Goal: Task Accomplishment & Management: Manage account settings

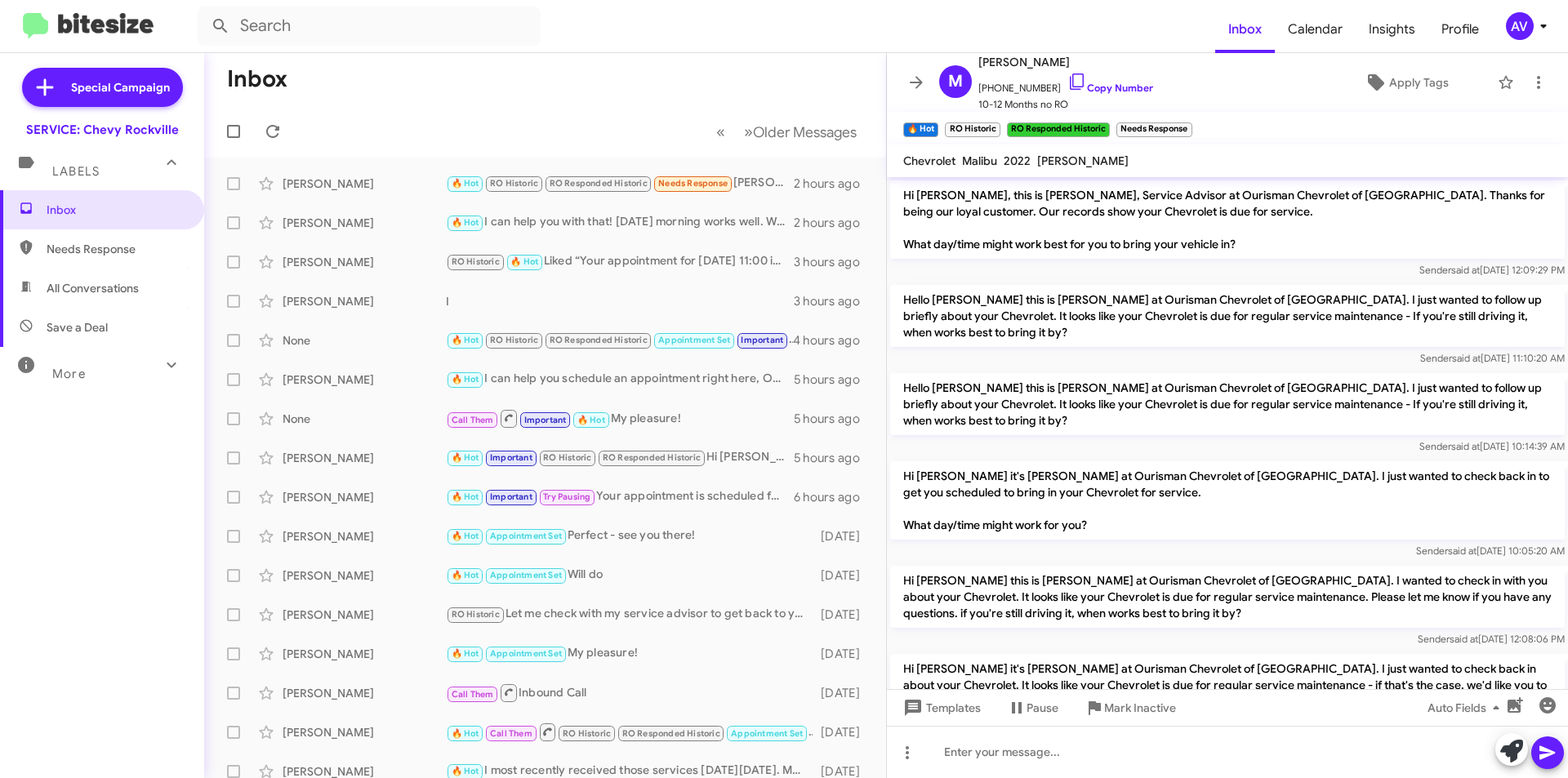
scroll to position [995, 0]
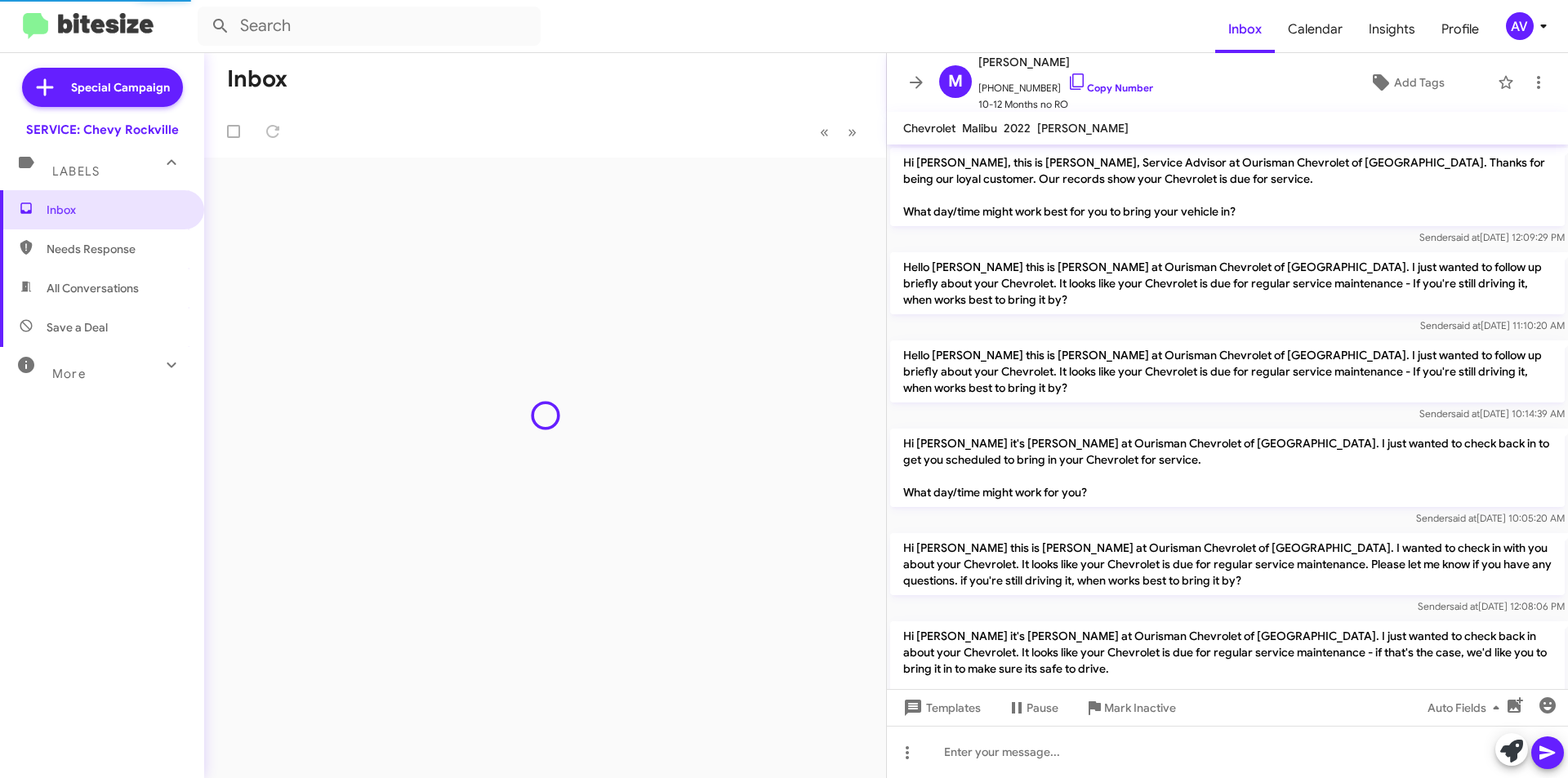
scroll to position [1022, 0]
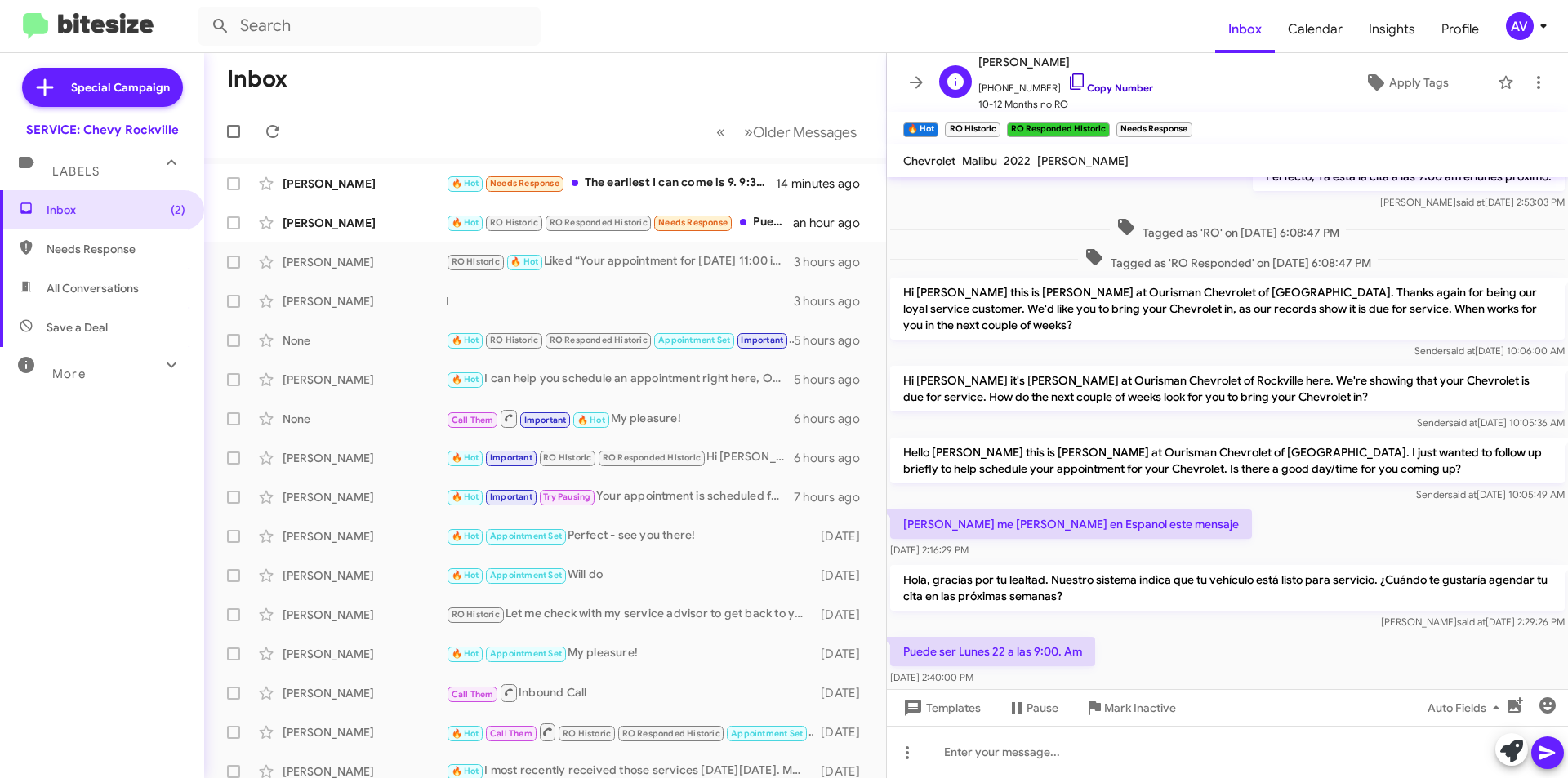
click at [1067, 82] on icon at bounding box center [1076, 81] width 20 height 20
click at [1070, 74] on icon at bounding box center [1076, 81] width 14 height 16
click at [1506, 752] on icon at bounding box center [1511, 751] width 23 height 23
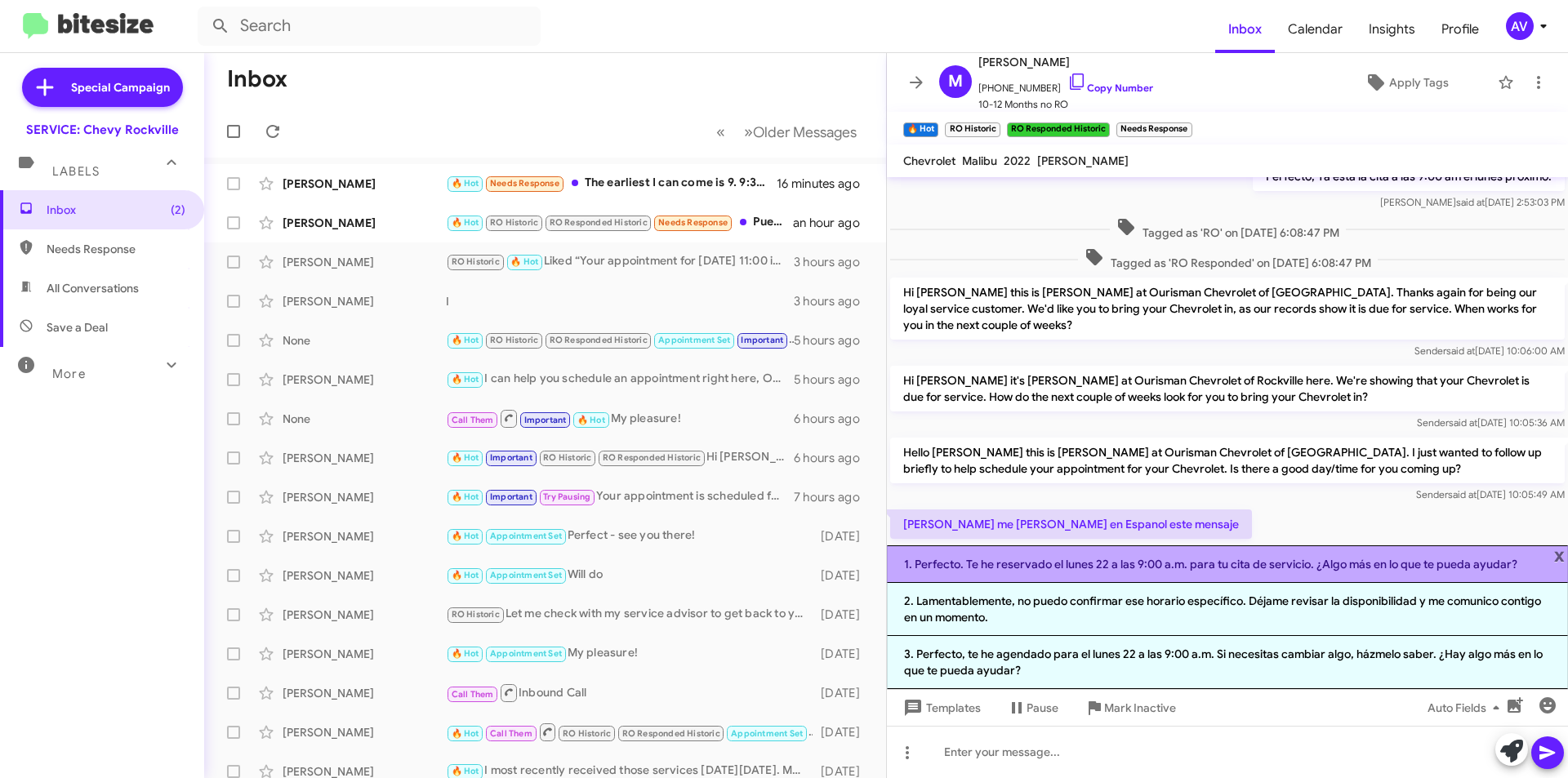
click at [1173, 571] on li "1. Perfecto. Te he reservado el lunes 22 a las 9:00 a.m. para tu cita de servic…" at bounding box center [1227, 565] width 681 height 38
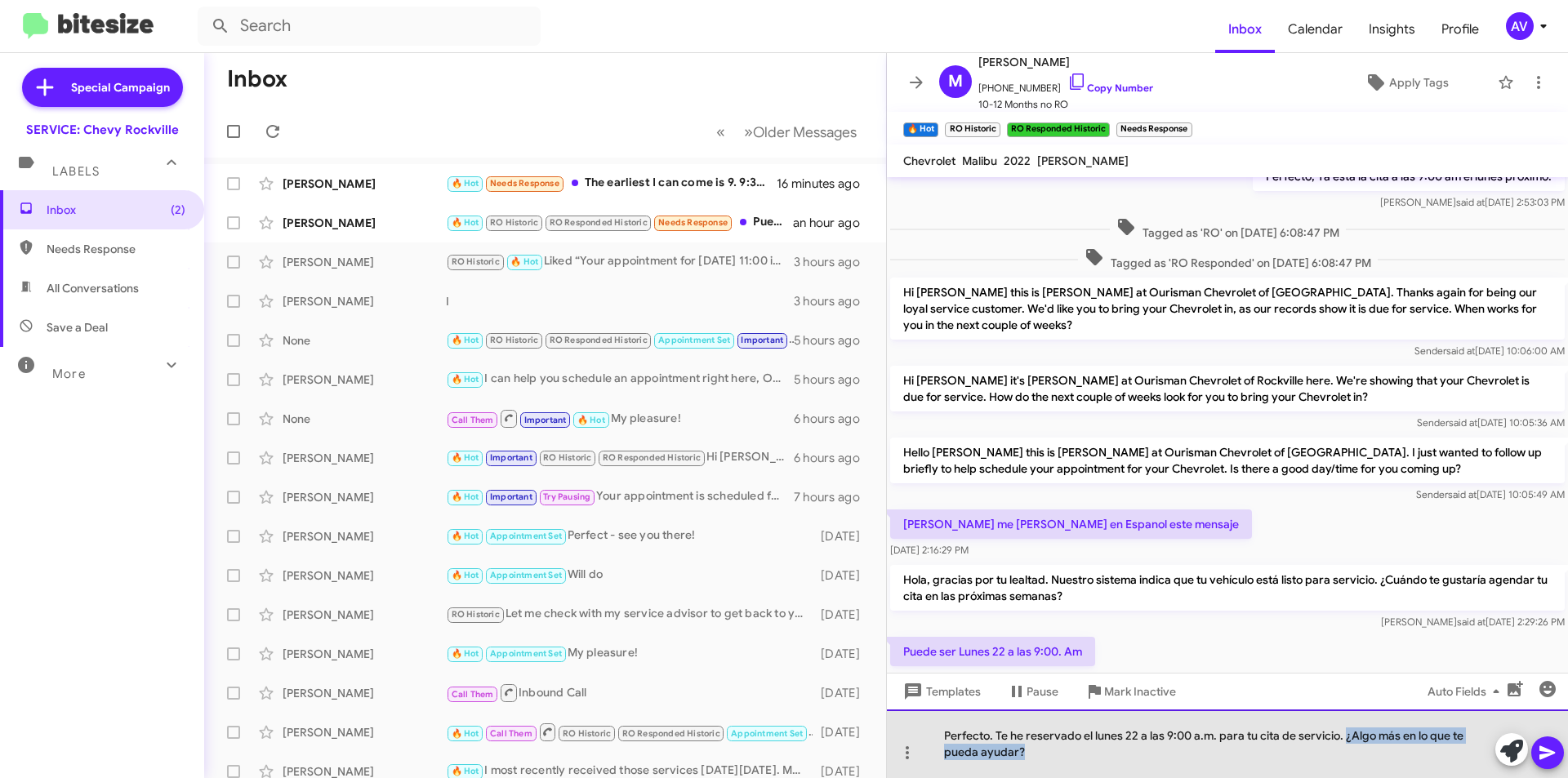
drag, startPoint x: 1345, startPoint y: 740, endPoint x: 1461, endPoint y: 762, distance: 118.1
click at [1461, 762] on div "Perfecto. Te he reservado el lunes 22 a las 9:00 a.m. para tu cita de servicio.…" at bounding box center [1227, 744] width 681 height 68
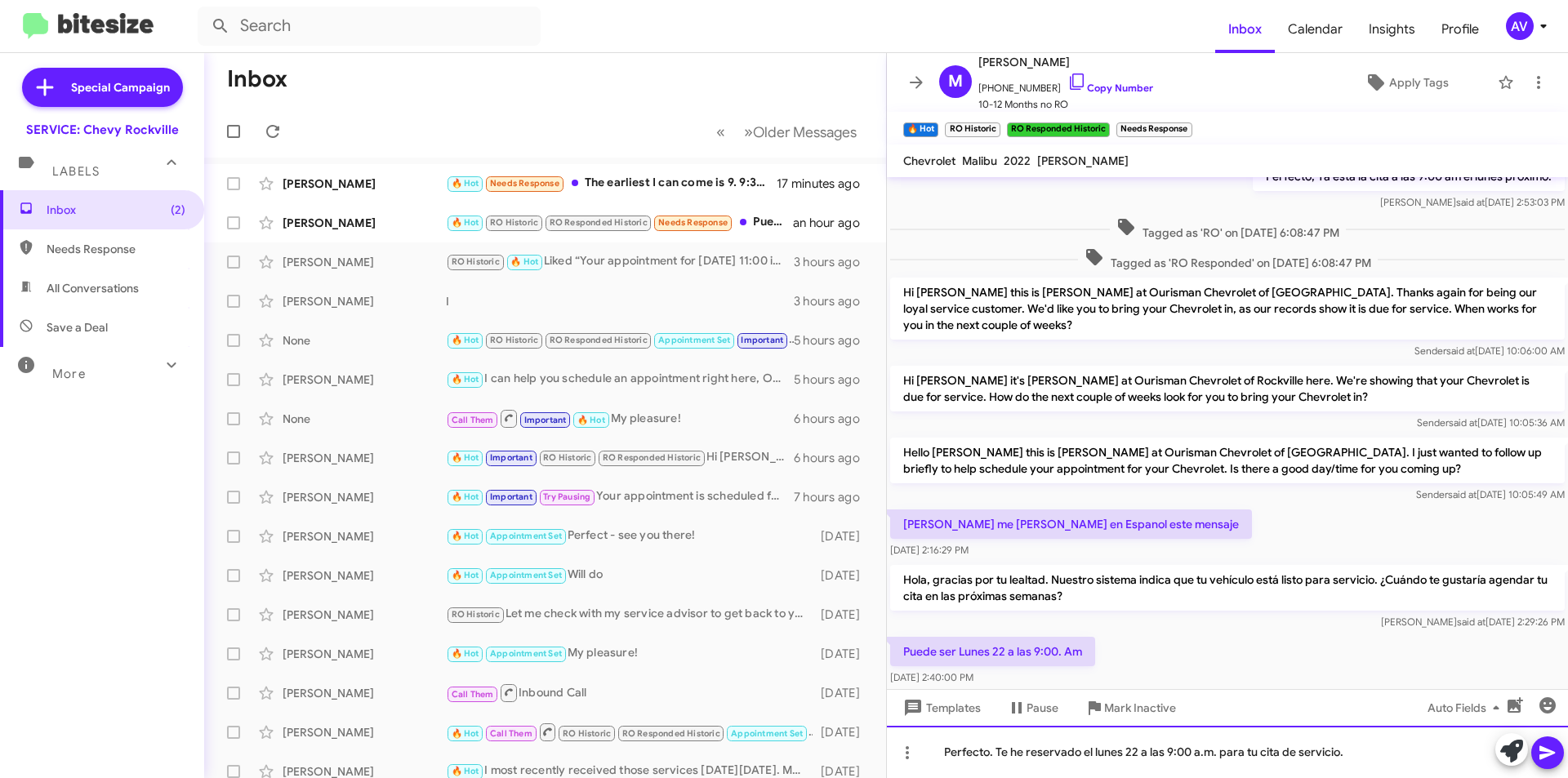
click at [1000, 746] on div "Perfecto. Te he reservado el lunes 22 a las 9:00 a.m. para tu cita de servicio." at bounding box center [1227, 751] width 681 height 52
click at [1555, 763] on span at bounding box center [1547, 752] width 20 height 32
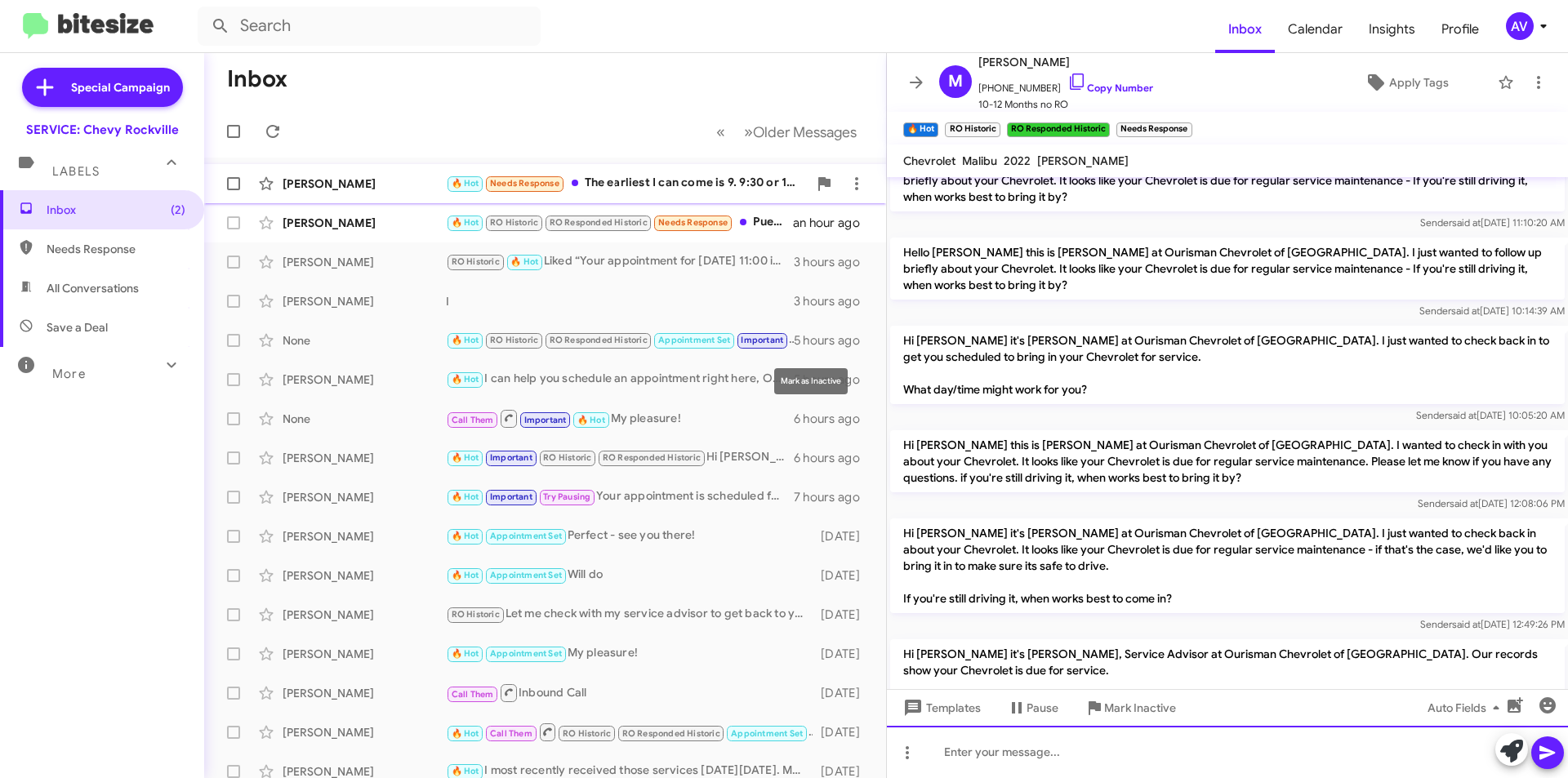
scroll to position [136, 0]
drag, startPoint x: 687, startPoint y: 163, endPoint x: 698, endPoint y: 180, distance: 20.2
click at [688, 164] on mat-action-list "Ashley Caruso 🔥 Hot Needs Response The earliest I can come is 9. 9:30 or 10 am …" at bounding box center [545, 552] width 682 height 790
click at [705, 191] on div "🔥 Hot Needs Response The earliest I can come is 9. 9:30 or 10 am would be ideal…" at bounding box center [627, 184] width 362 height 19
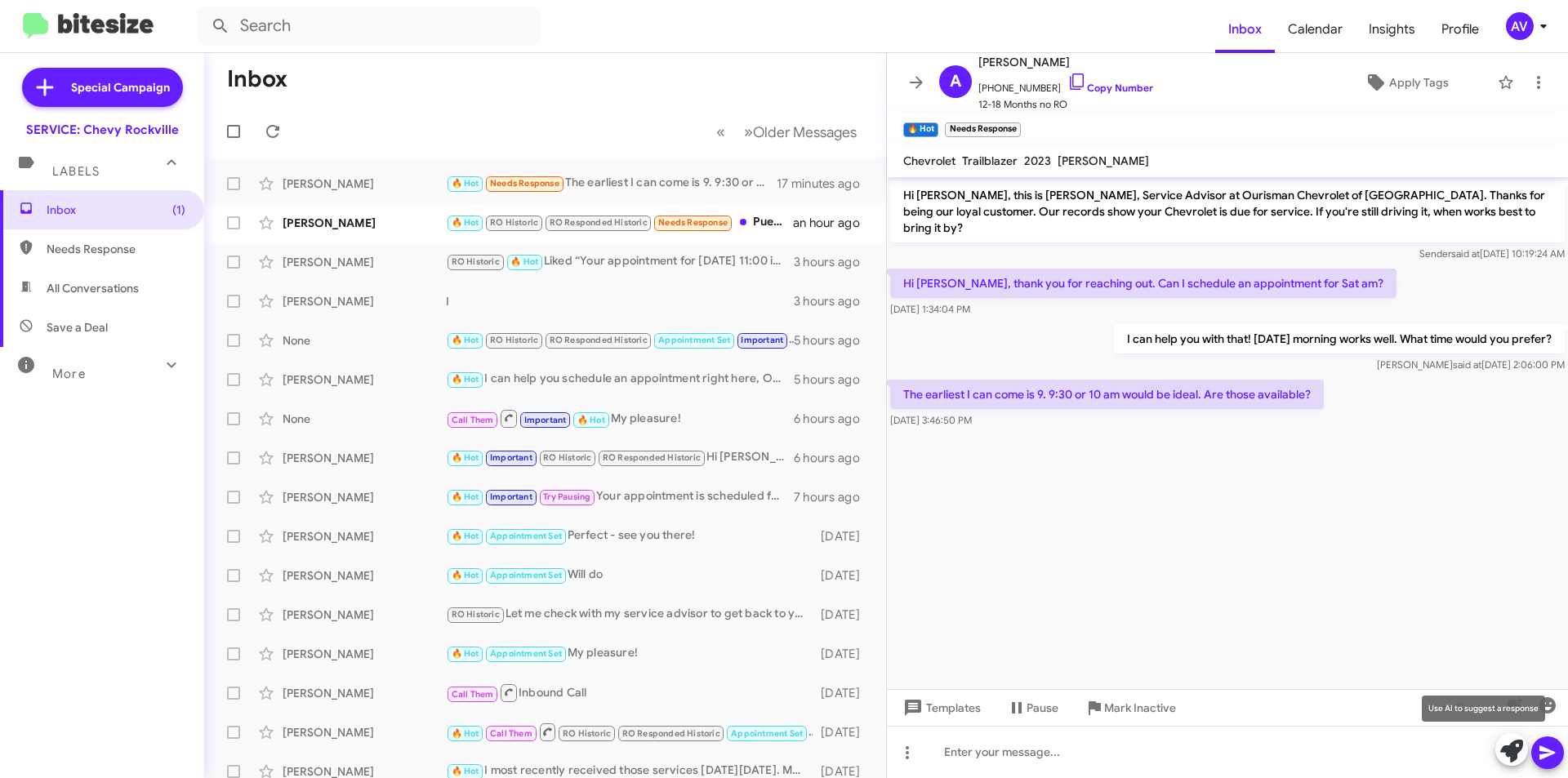
click at [1507, 754] on icon at bounding box center [1511, 751] width 23 height 23
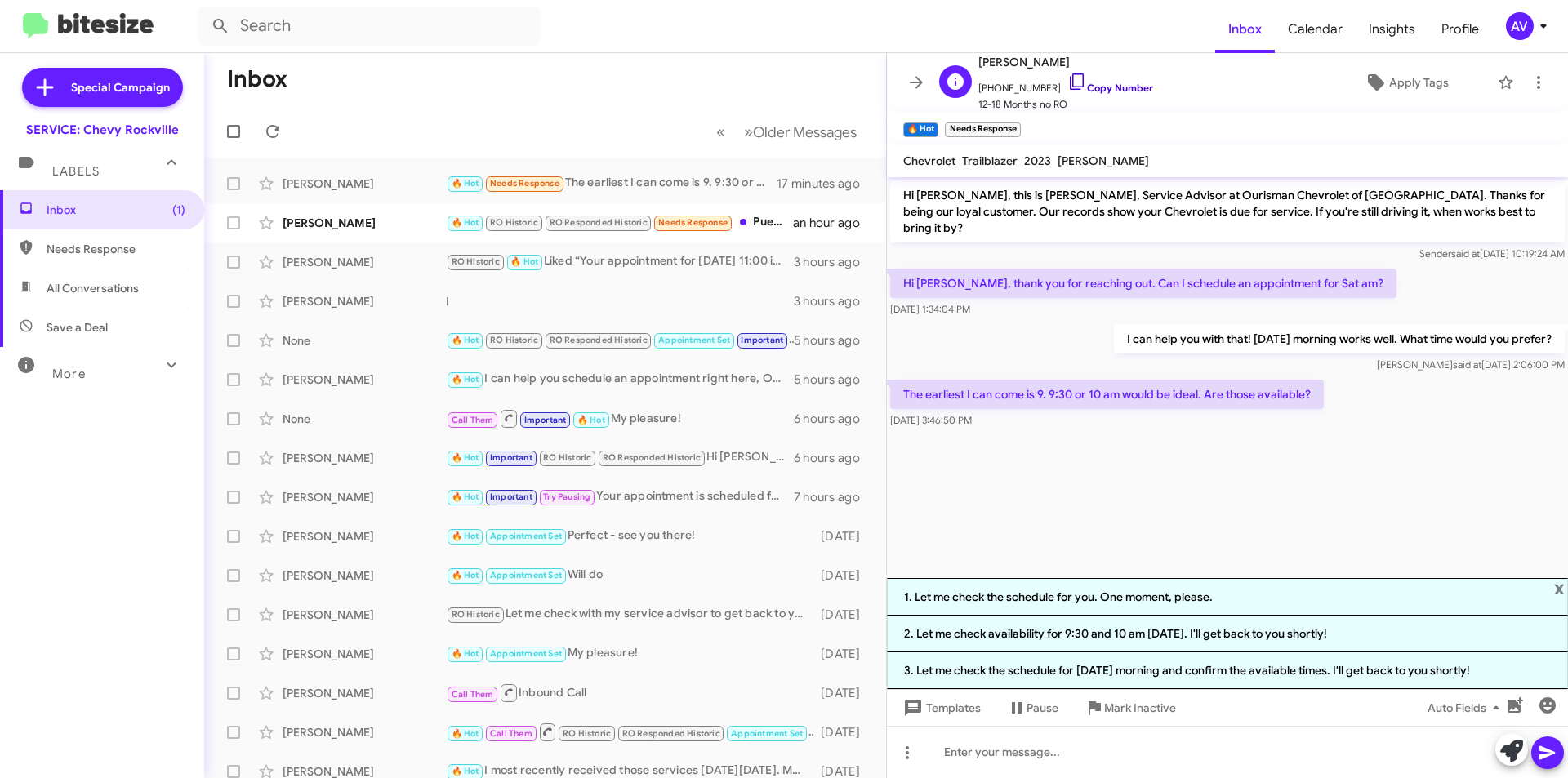
click at [1067, 80] on icon at bounding box center [1076, 81] width 20 height 20
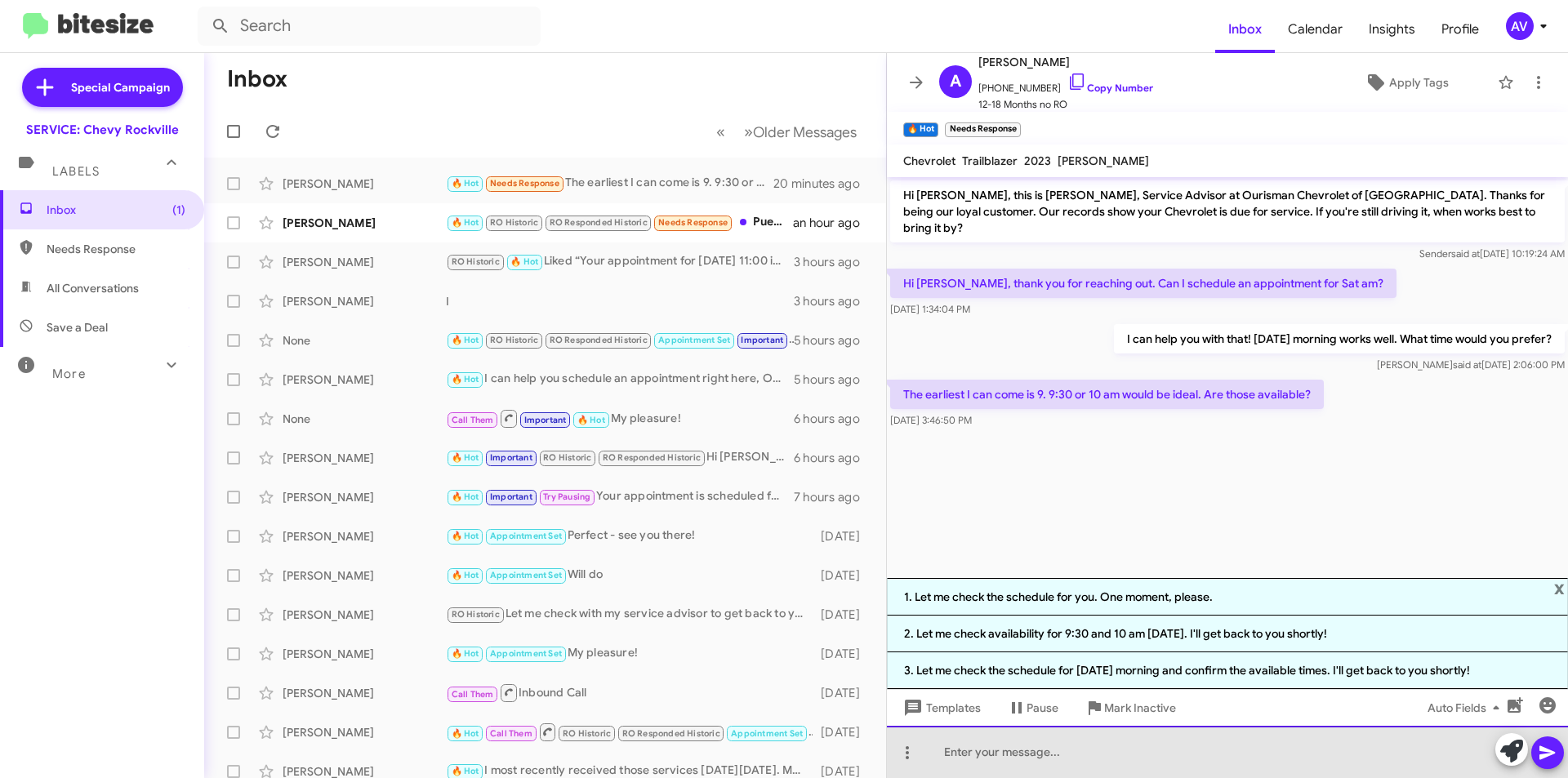
click at [972, 734] on div at bounding box center [1227, 751] width 681 height 52
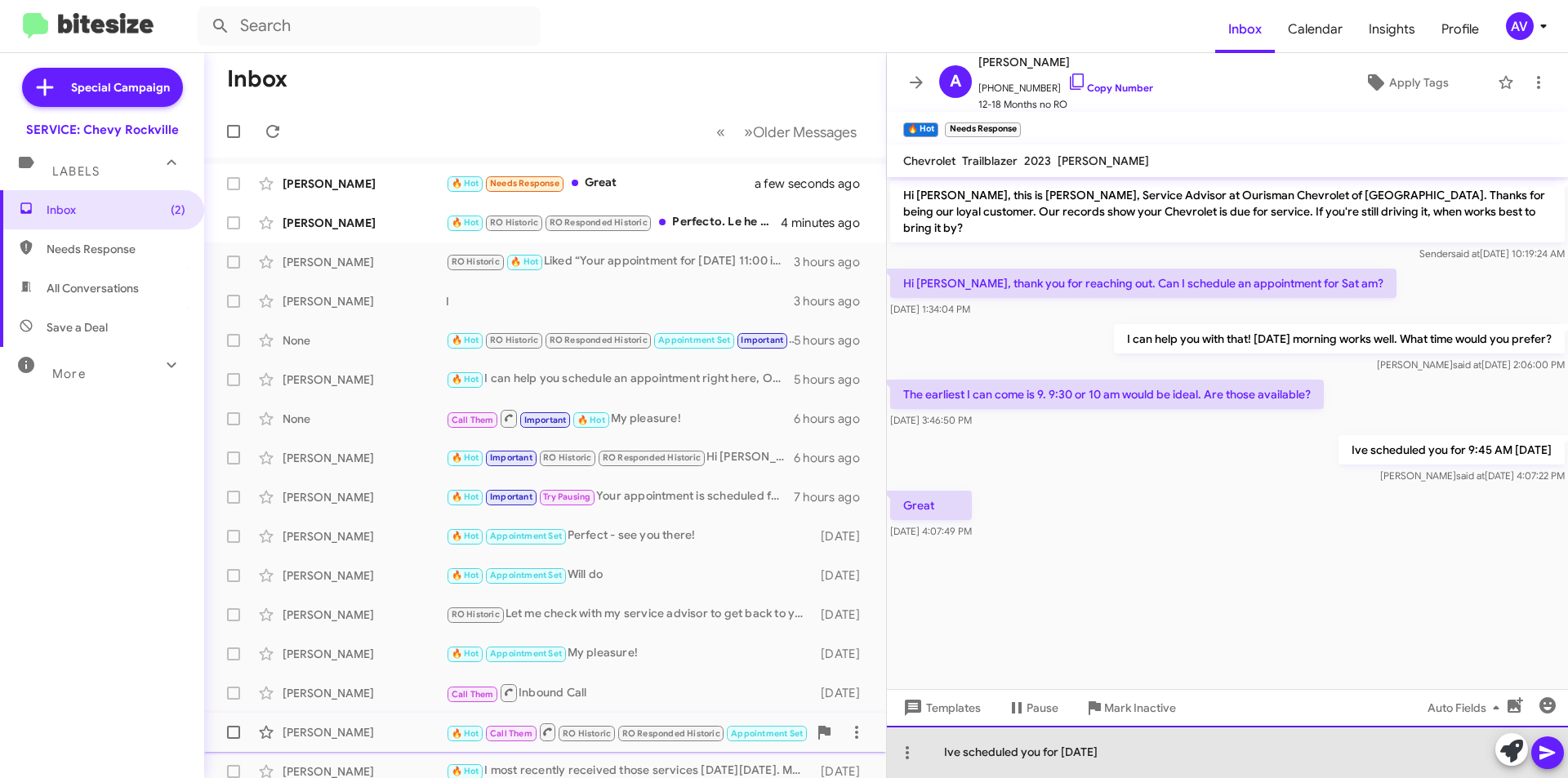
drag, startPoint x: 1137, startPoint y: 767, endPoint x: 853, endPoint y: 749, distance: 284.6
click at [853, 748] on div "Inbox « Previous » Next Older Messages Ashley Caruso 🔥 Hot Needs Response Great…" at bounding box center [885, 415] width 1363 height 725
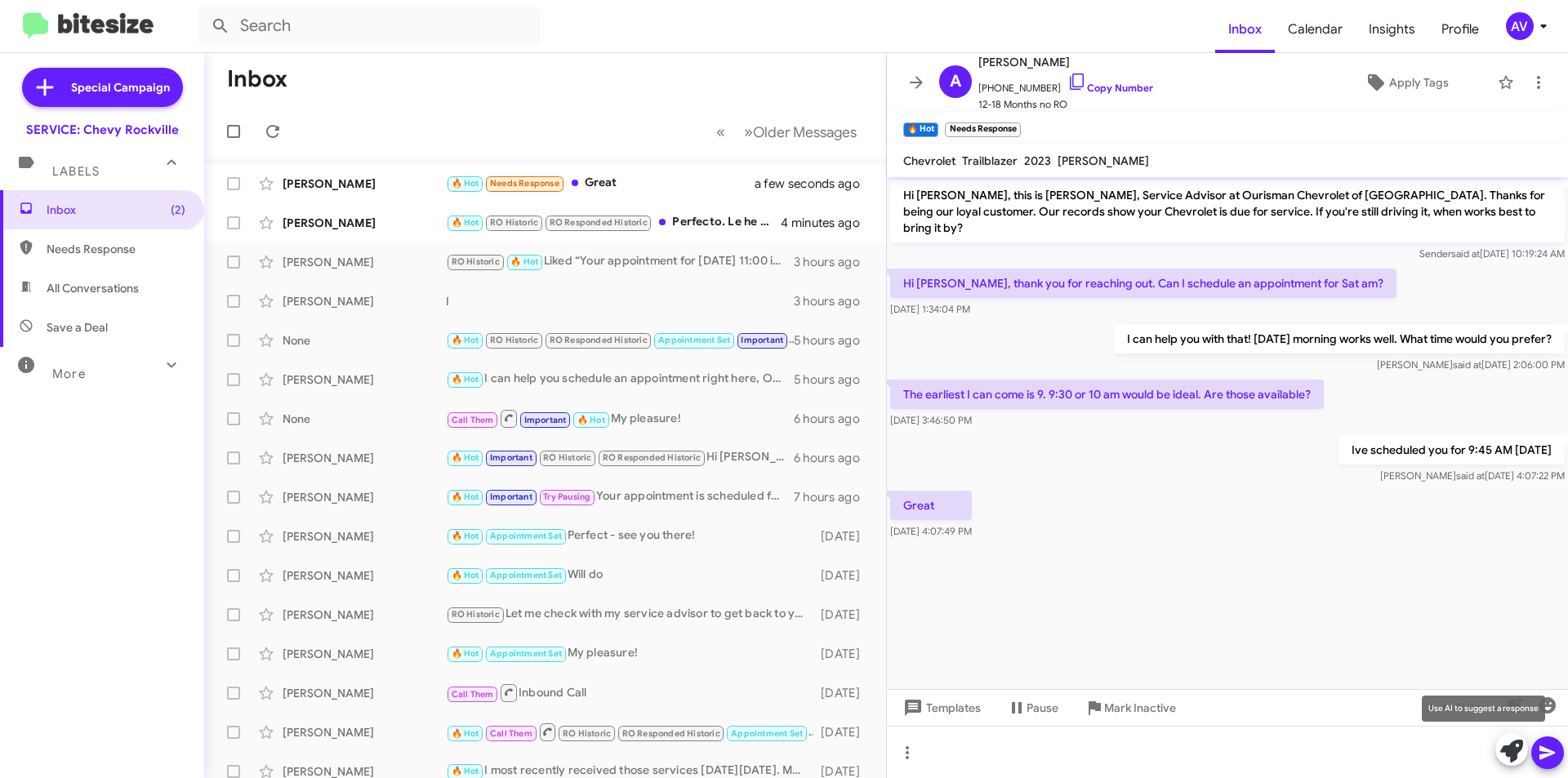
click at [1504, 751] on icon at bounding box center [1511, 751] width 23 height 23
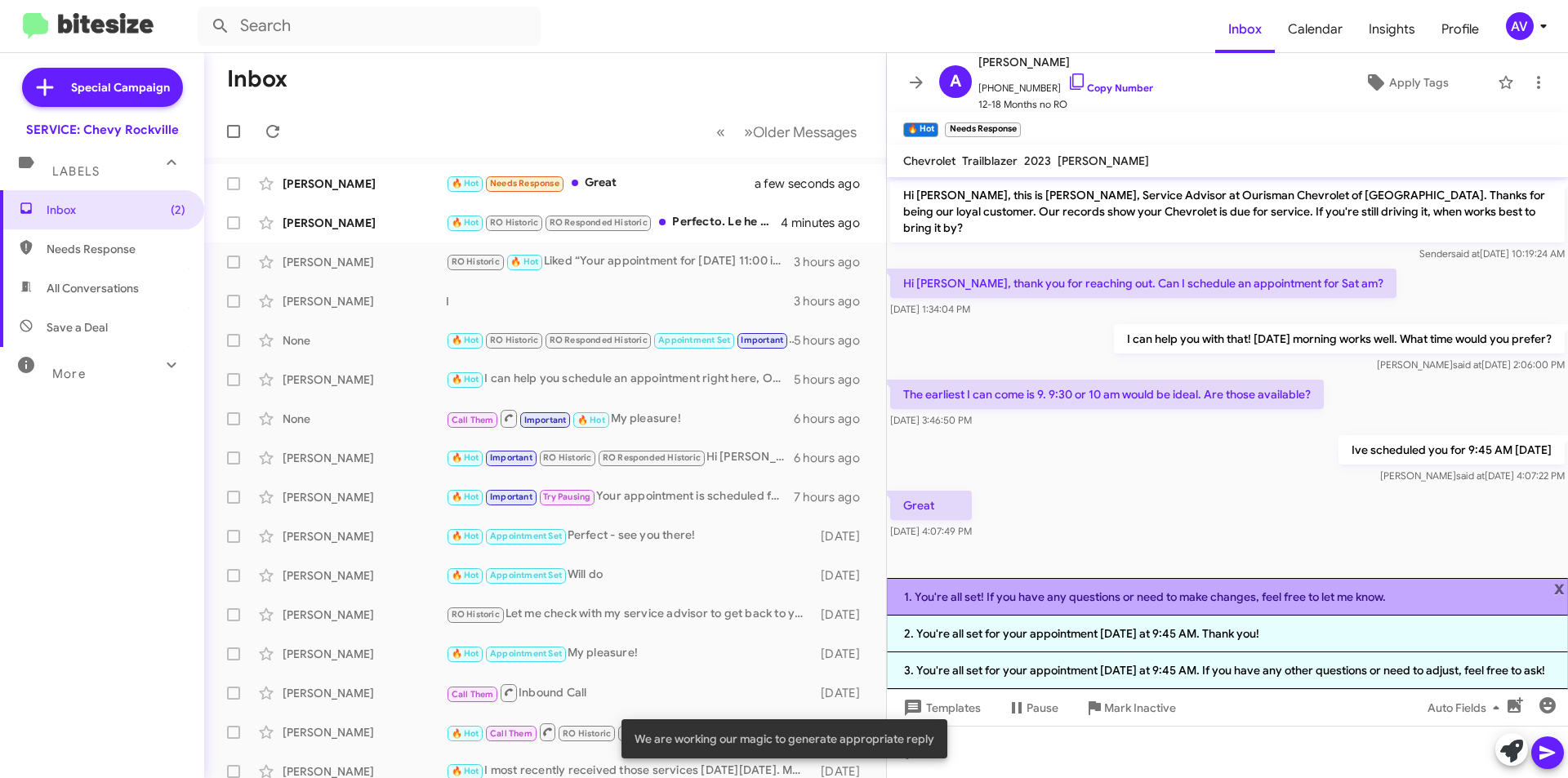
click at [1021, 589] on li "1. You're all set! If you have any questions or need to make changes, feel free…" at bounding box center [1227, 597] width 681 height 38
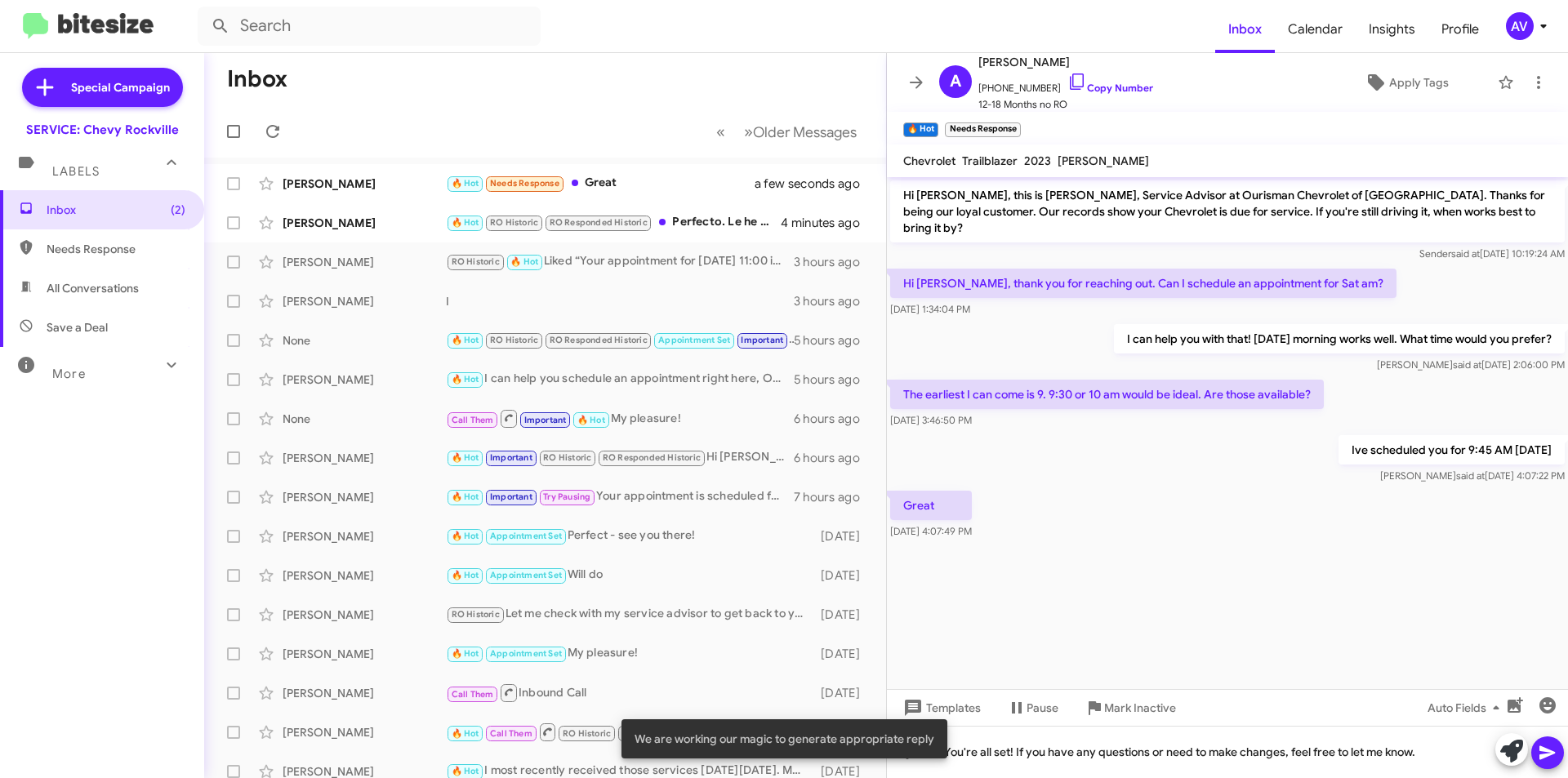
click at [1550, 758] on icon at bounding box center [1547, 752] width 20 height 20
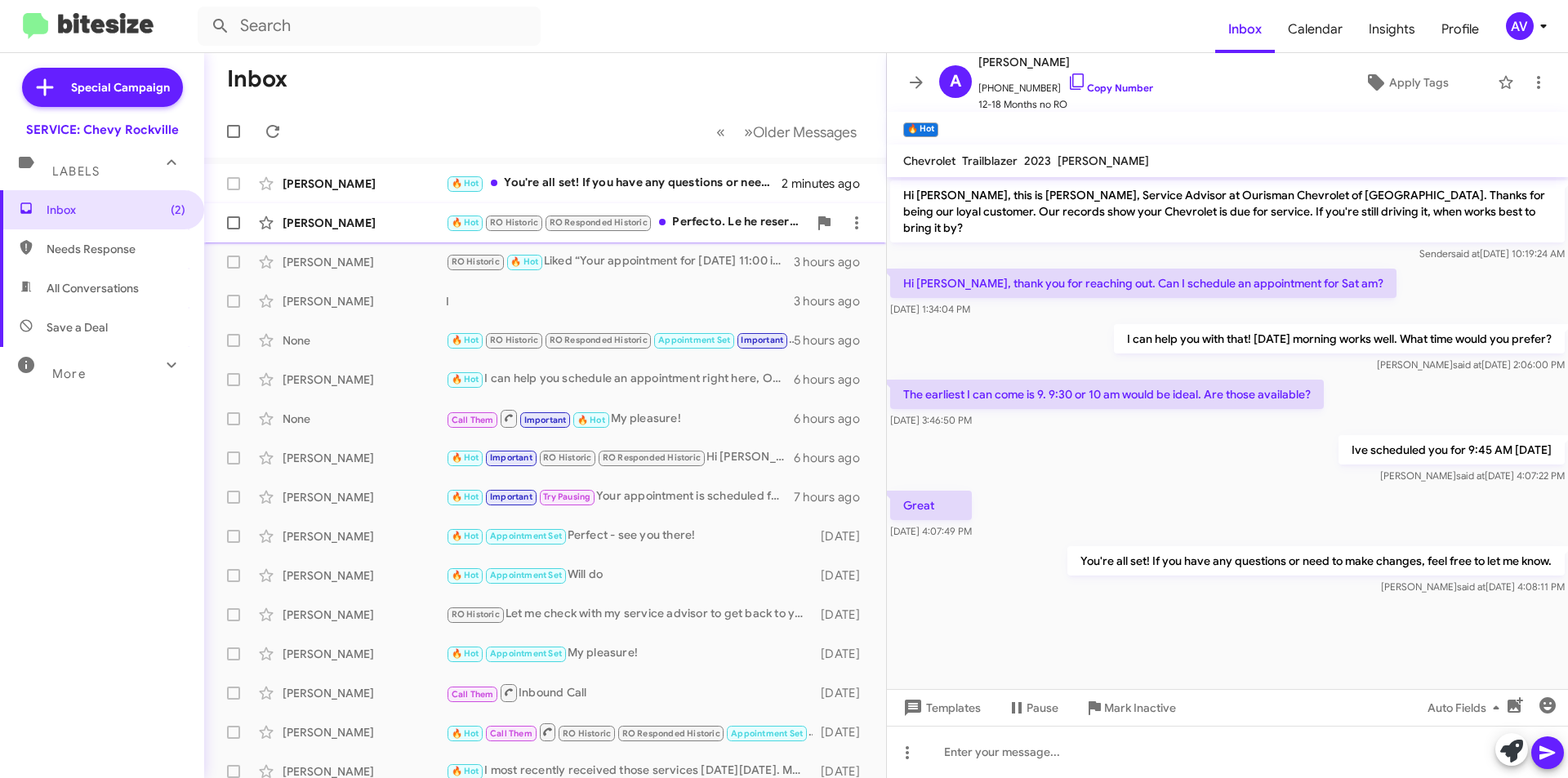
click at [694, 217] on div "🔥 Hot RO Historic RO Responded Historic Perfecto. Le he reservado el lunes 22 a…" at bounding box center [627, 223] width 362 height 19
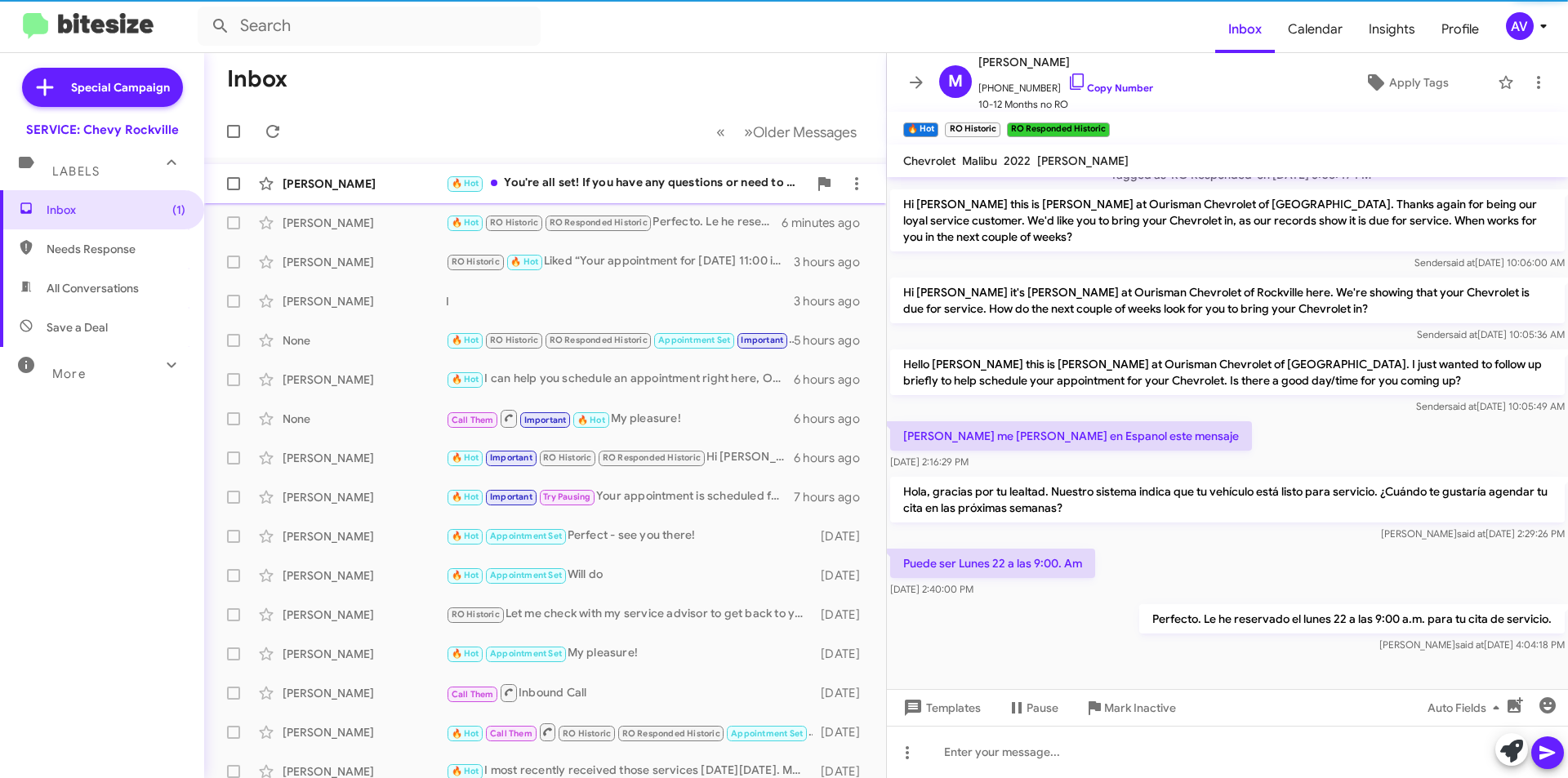
click at [694, 188] on div "🔥 Hot You're all set! If you have any questions or need to make changes, feel f…" at bounding box center [627, 184] width 362 height 19
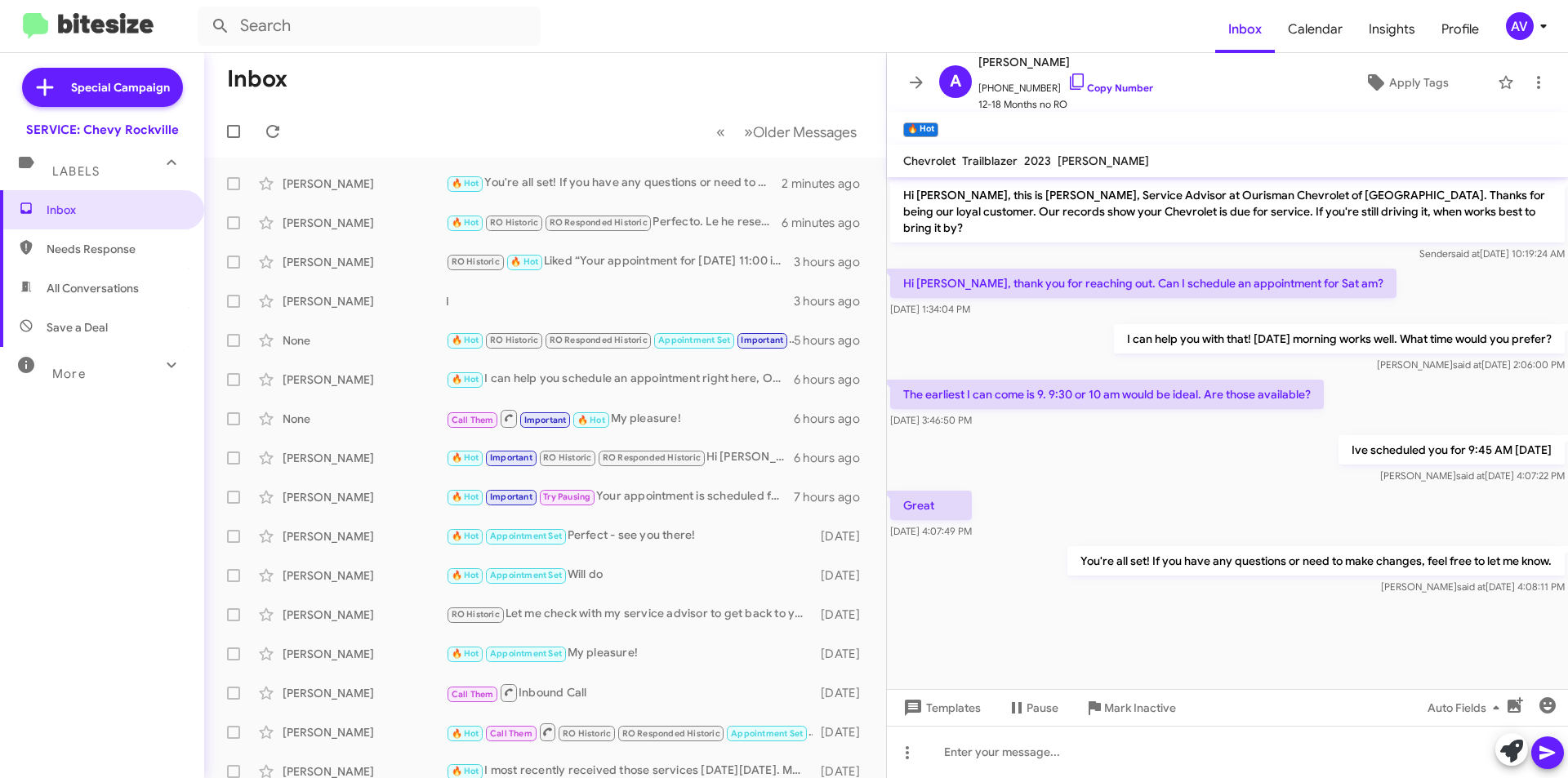
click at [1522, 21] on div "AV" at bounding box center [1519, 26] width 27 height 27
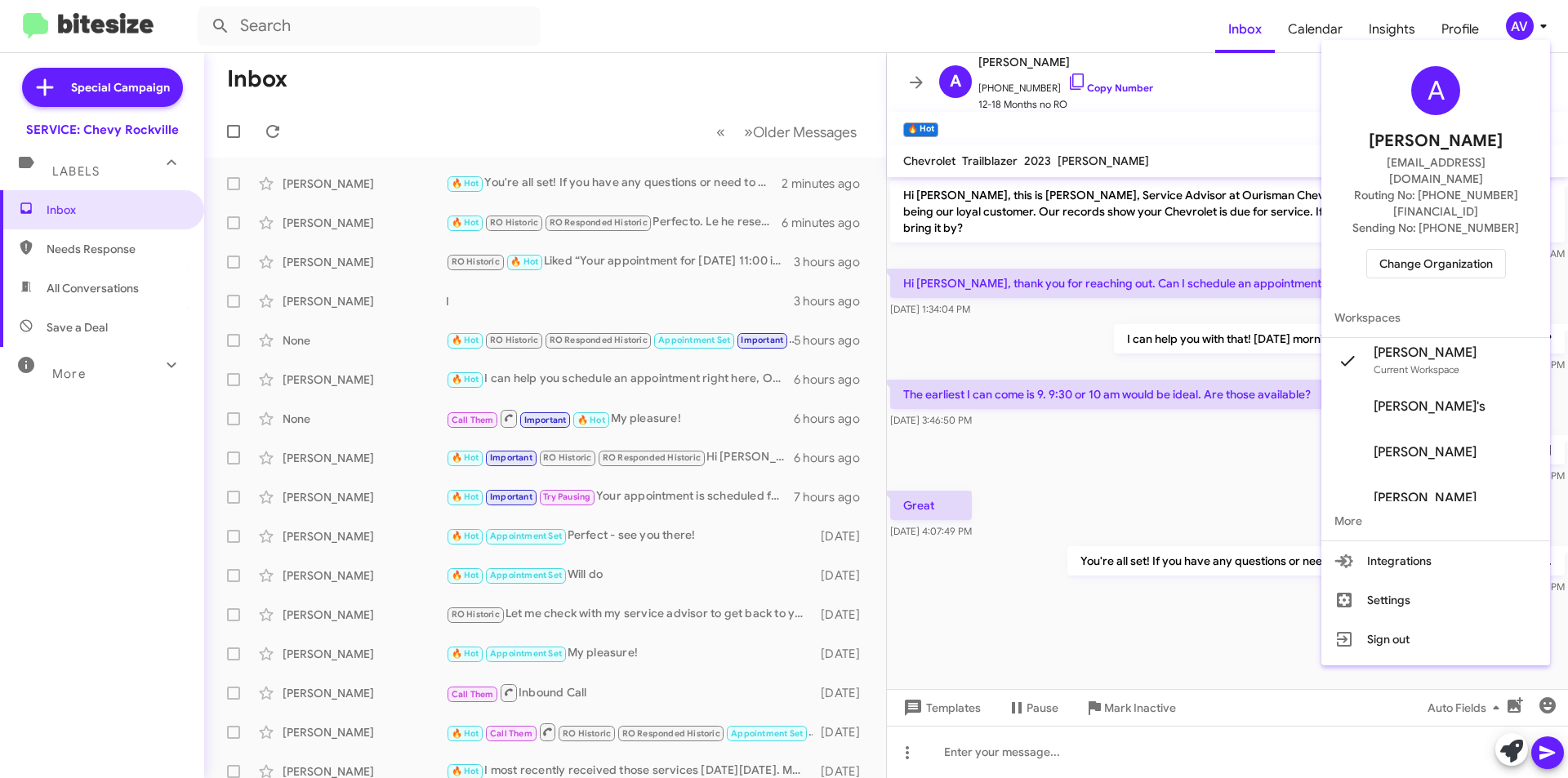
click at [1423, 250] on span "Change Organization" at bounding box center [1436, 263] width 114 height 27
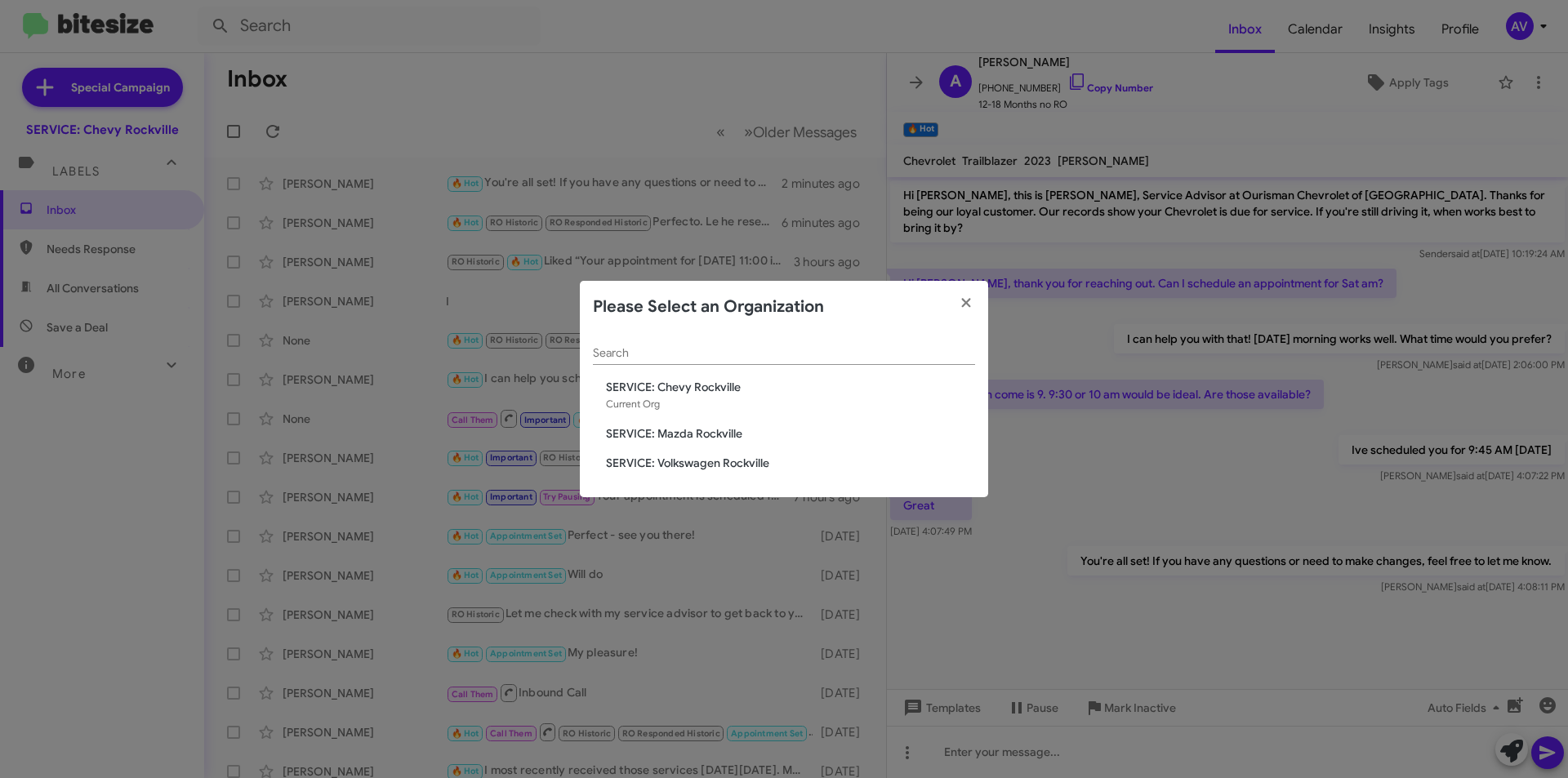
click at [702, 464] on span "SERVICE: Volkswagen Rockville" at bounding box center [790, 462] width 369 height 16
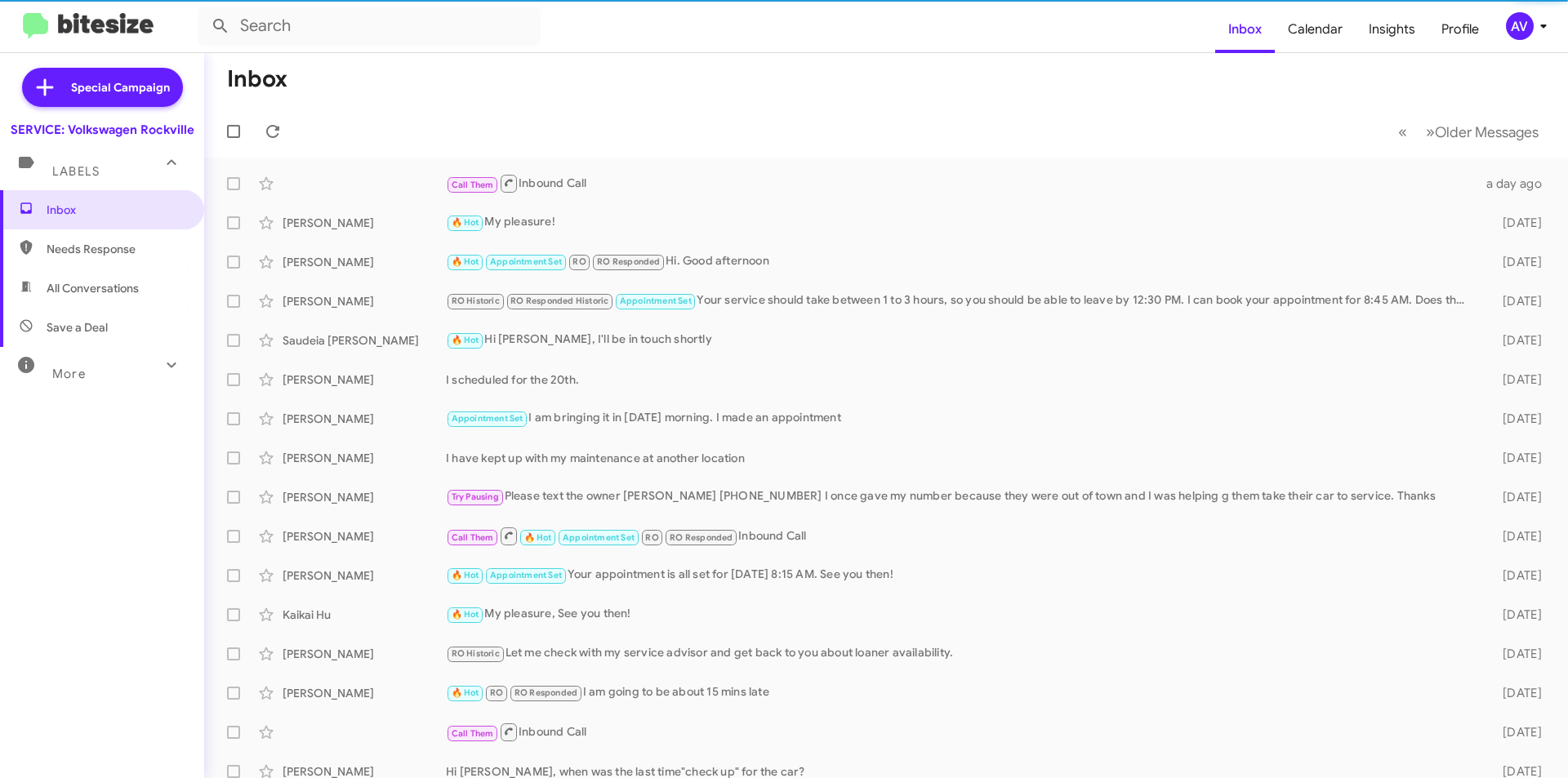
click at [1536, 26] on icon at bounding box center [1543, 26] width 20 height 20
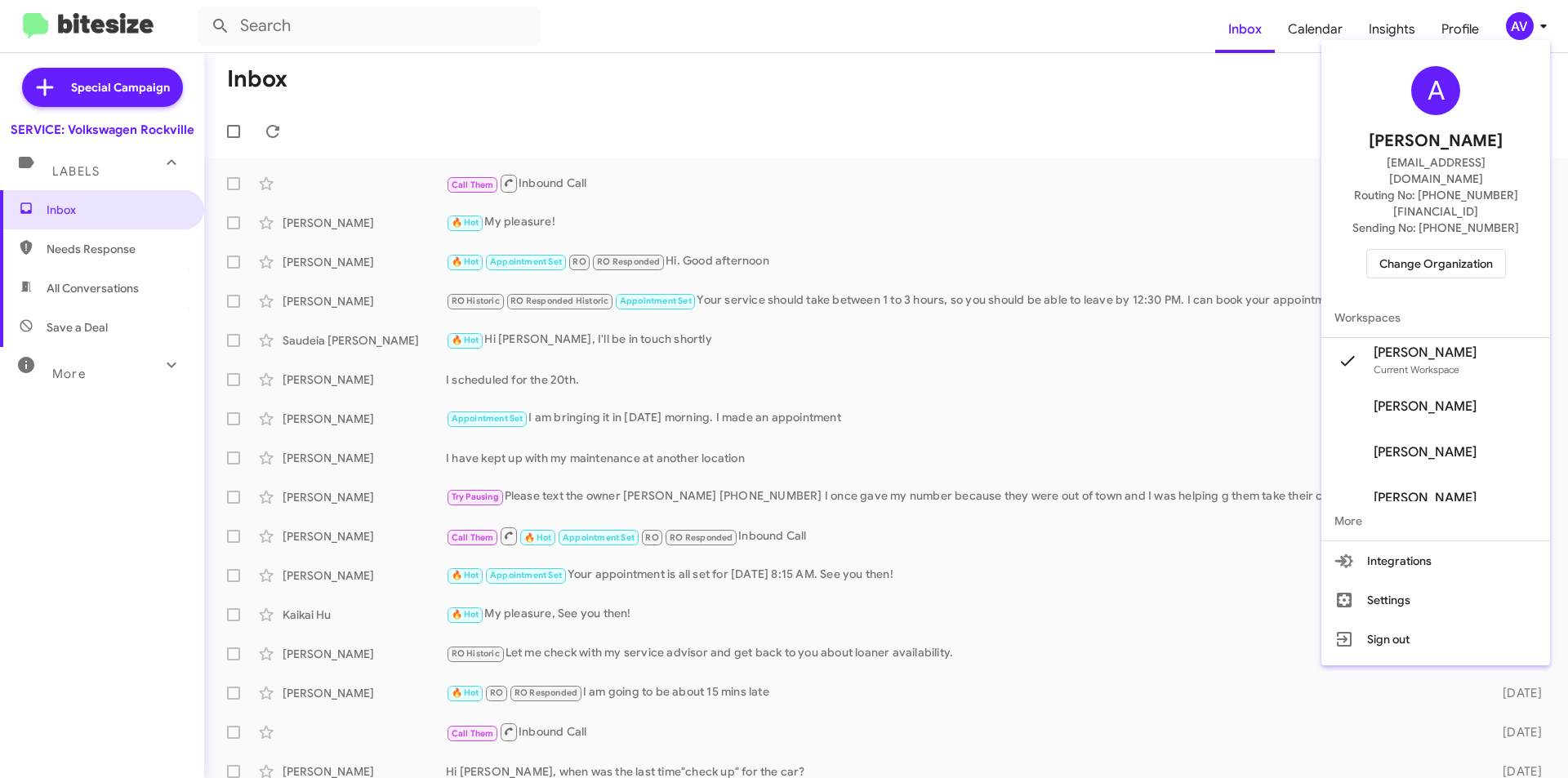
click at [1427, 250] on span "Change Organization" at bounding box center [1436, 263] width 114 height 27
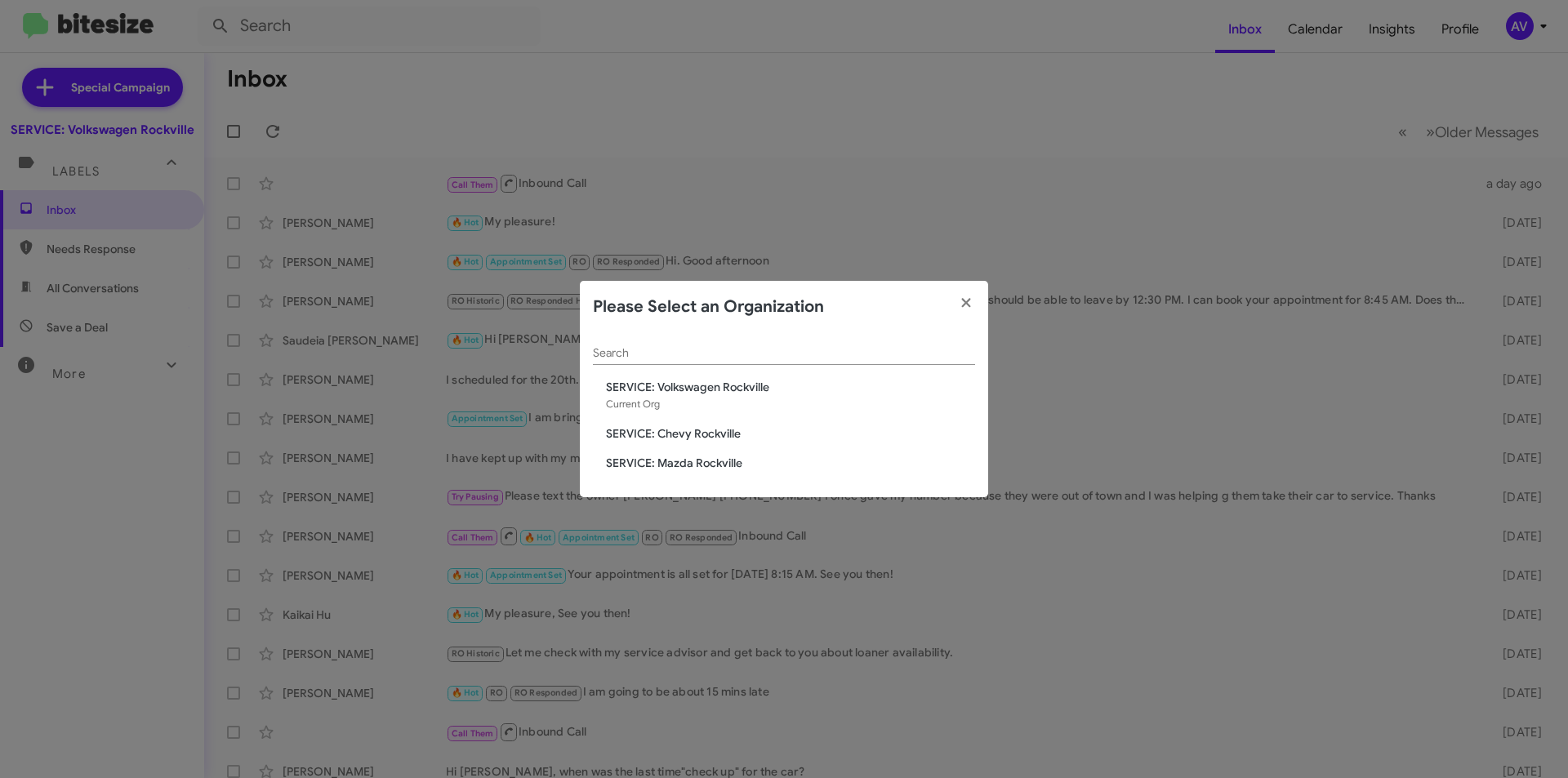
click at [682, 460] on span "SERVICE: Mazda Rockville" at bounding box center [790, 462] width 369 height 16
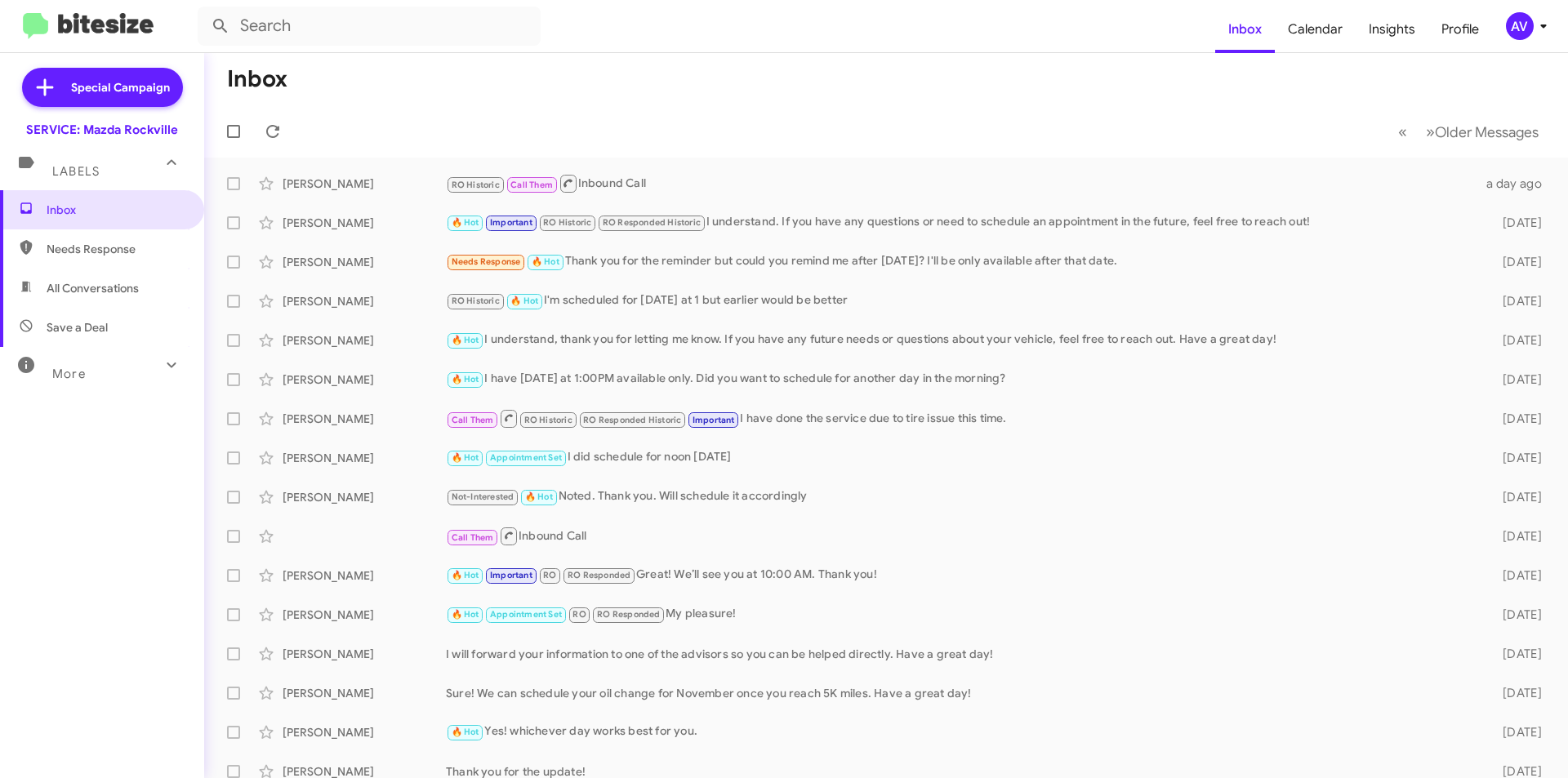
click at [1505, 23] on div "AV" at bounding box center [1519, 26] width 27 height 27
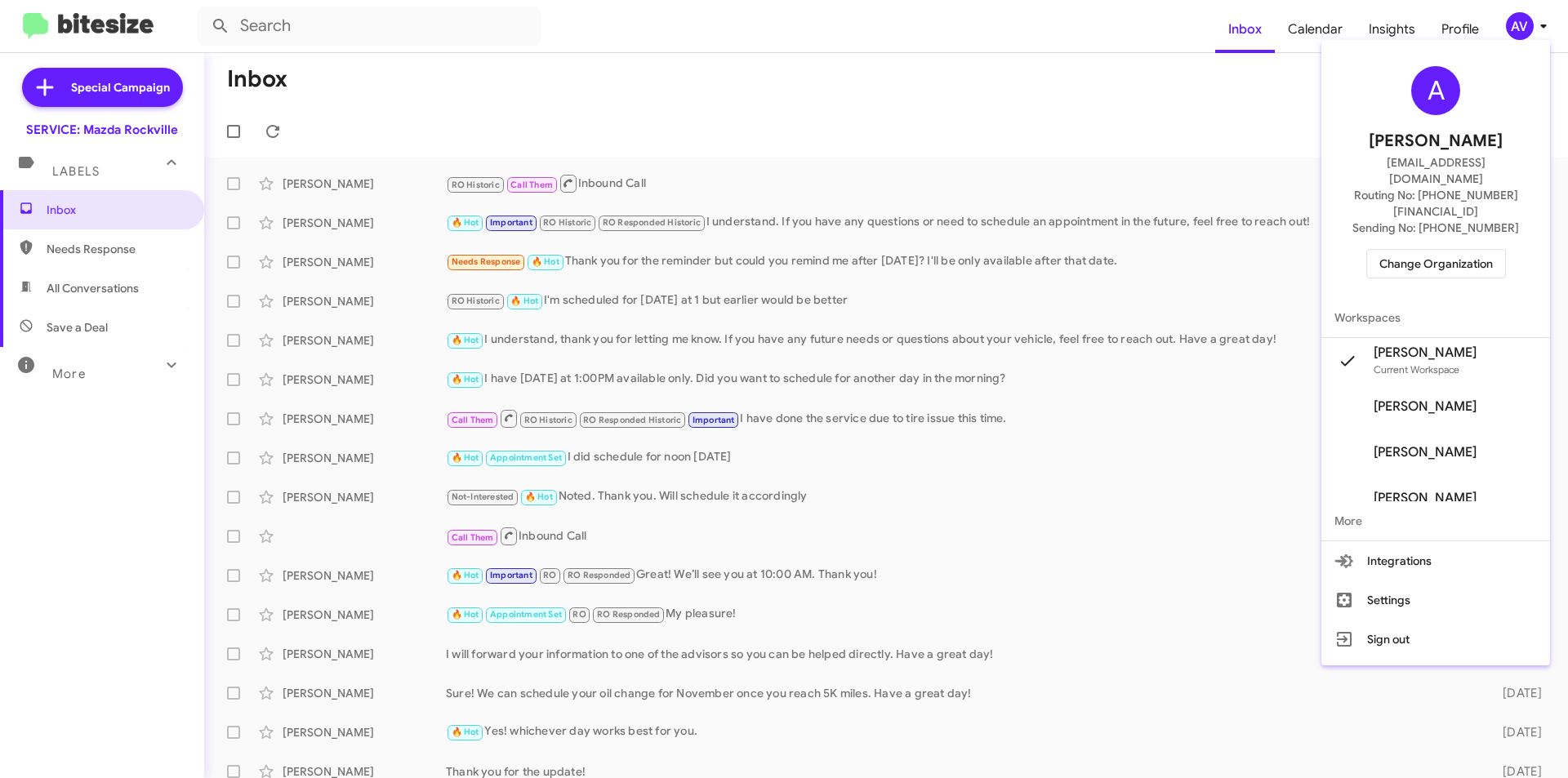
click at [1438, 250] on span "Change Organization" at bounding box center [1436, 263] width 114 height 27
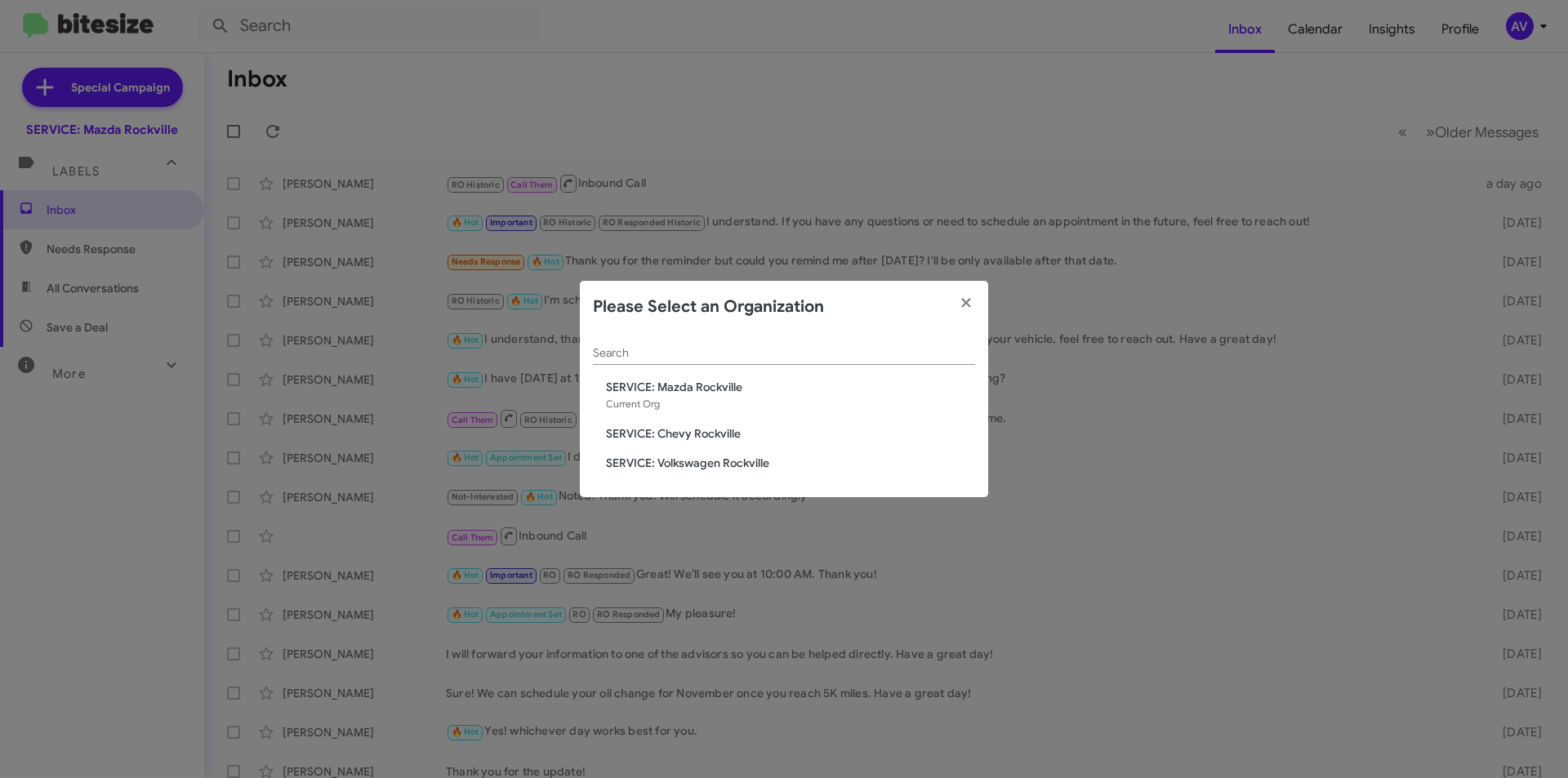
click at [684, 429] on span "SERVICE: Chevy Rockville" at bounding box center [790, 433] width 369 height 16
